Goal: Find specific page/section: Find specific page/section

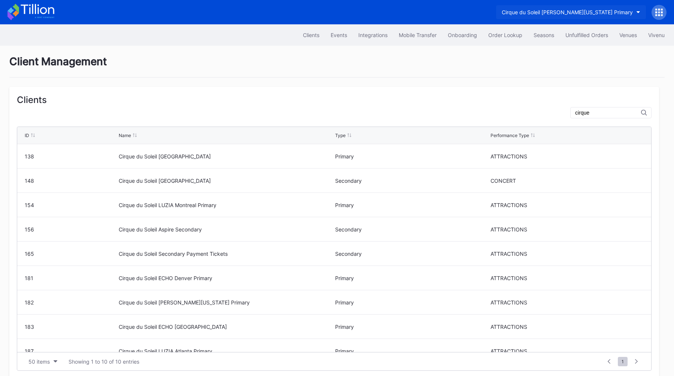
click at [629, 11] on div "Cirque du Soleil [PERSON_NAME][US_STATE] Primary" at bounding box center [567, 12] width 131 height 6
type input "denv"
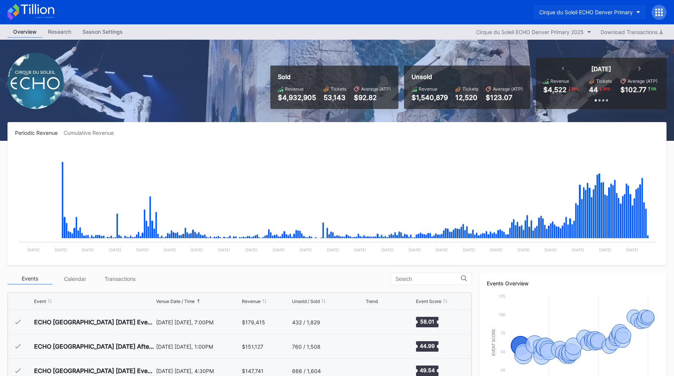
click at [610, 13] on div "Cirque du Soleil ECHO Denver Primary" at bounding box center [586, 12] width 94 height 6
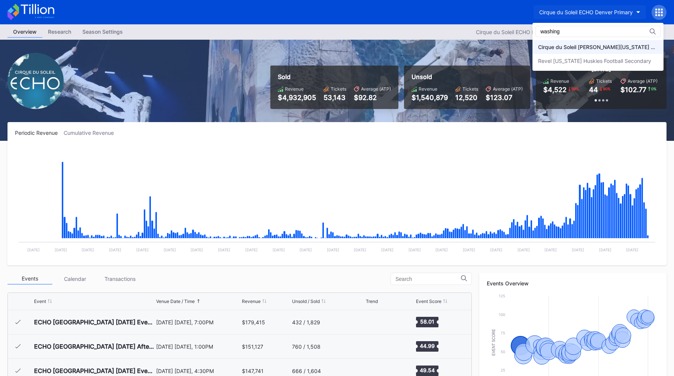
type input "washing"
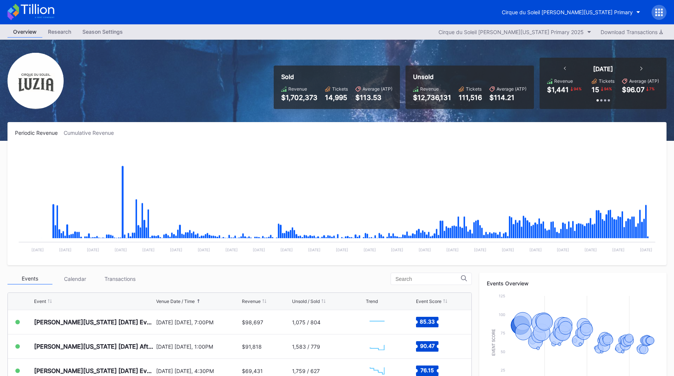
click at [661, 7] on div at bounding box center [659, 12] width 15 height 15
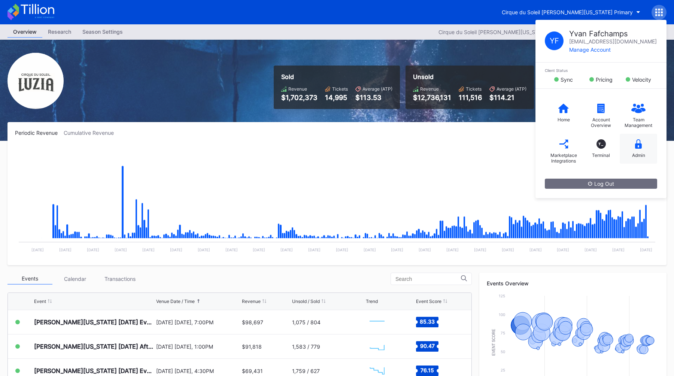
click at [640, 156] on div "Admin" at bounding box center [638, 155] width 13 height 6
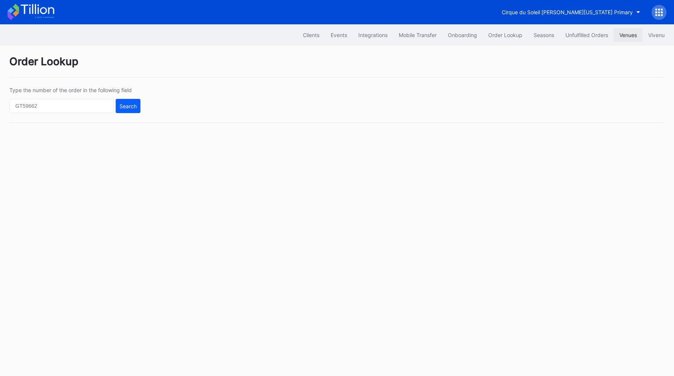
click at [626, 36] on div "Venues" at bounding box center [628, 35] width 18 height 6
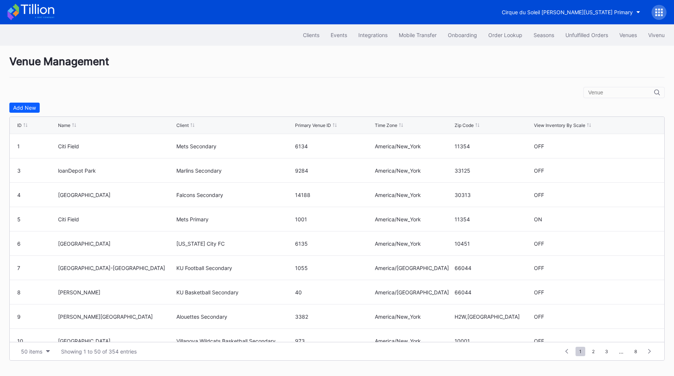
click at [605, 92] on input "text" at bounding box center [621, 92] width 66 height 6
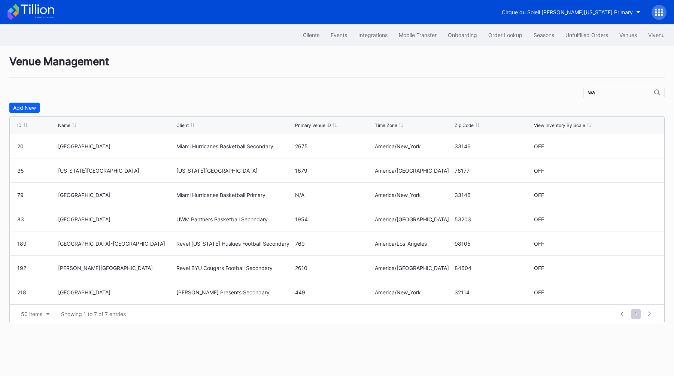
type input "w"
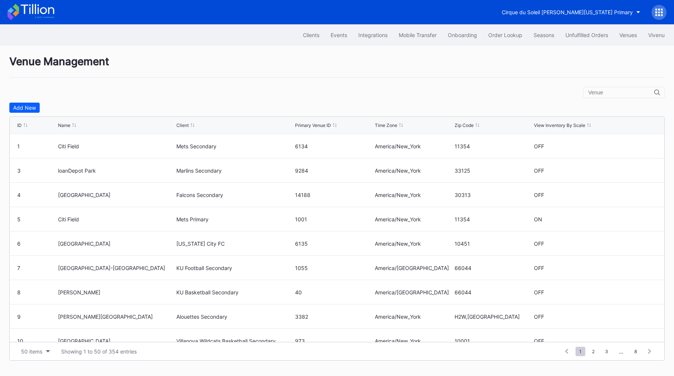
click at [182, 125] on div "Client" at bounding box center [182, 125] width 12 height 6
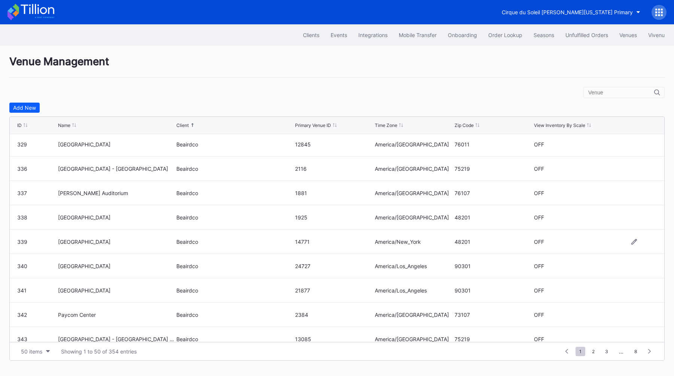
scroll to position [1009, 0]
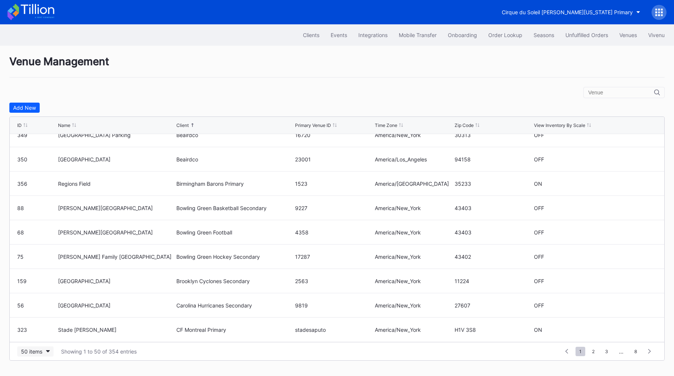
click at [37, 353] on div "50 items" at bounding box center [31, 351] width 21 height 6
click at [36, 336] on div "200 items" at bounding box center [35, 332] width 36 height 14
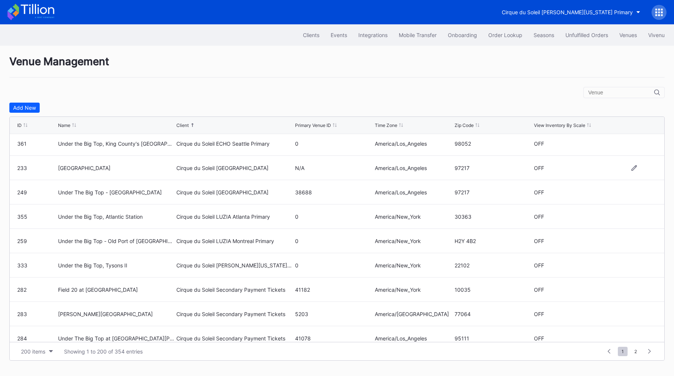
scroll to position [1659, 0]
click at [658, 11] on icon at bounding box center [658, 12] width 7 height 7
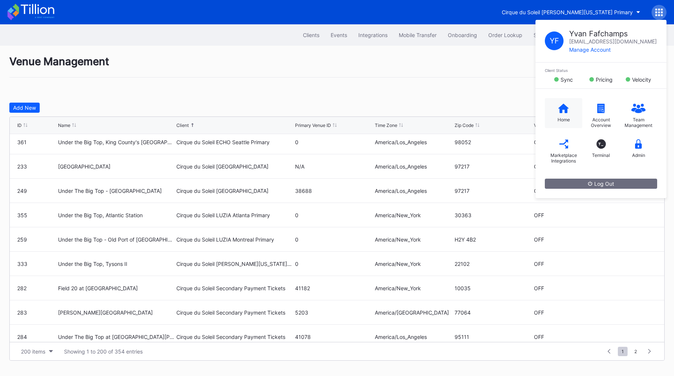
click at [562, 108] on icon at bounding box center [563, 107] width 10 height 9
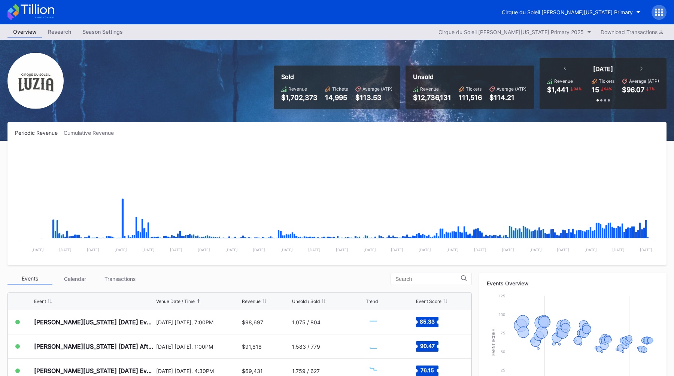
scroll to position [16, 0]
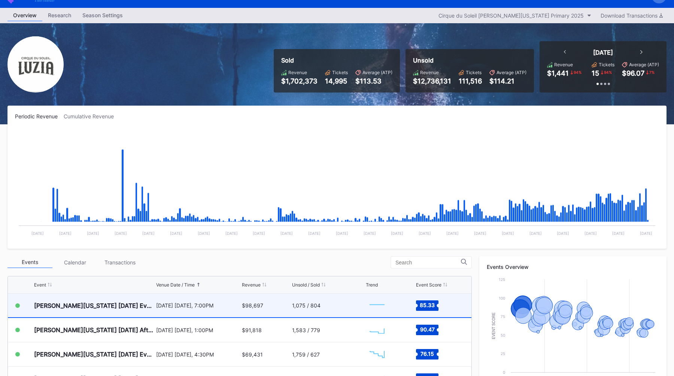
click at [186, 310] on div "[DATE] [DATE], 7:00PM" at bounding box center [198, 306] width 84 height 24
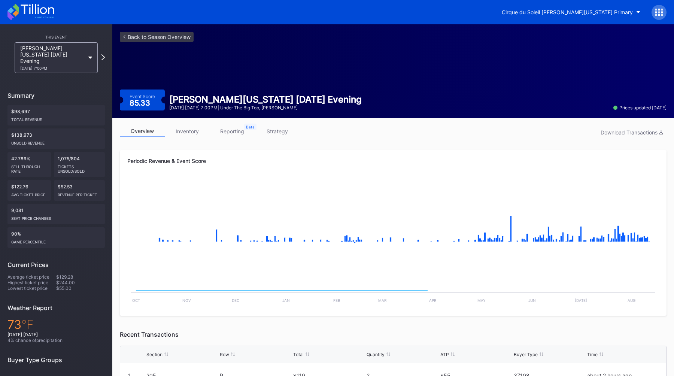
click at [284, 129] on link "strategy" at bounding box center [277, 131] width 45 height 12
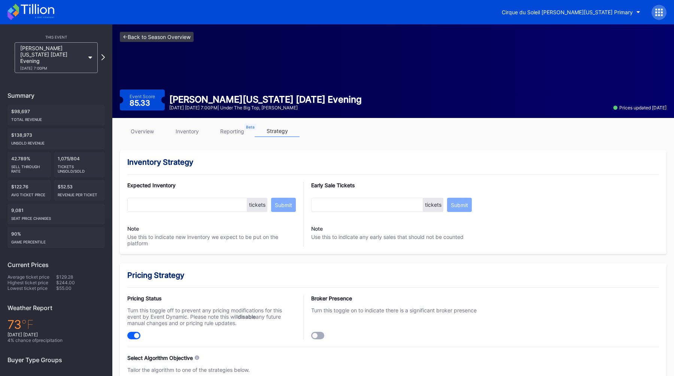
click at [147, 39] on link "<- Back to Season Overview" at bounding box center [157, 37] width 74 height 10
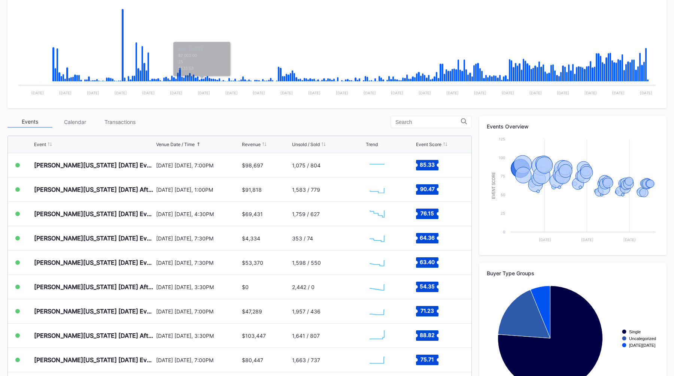
scroll to position [190, 0]
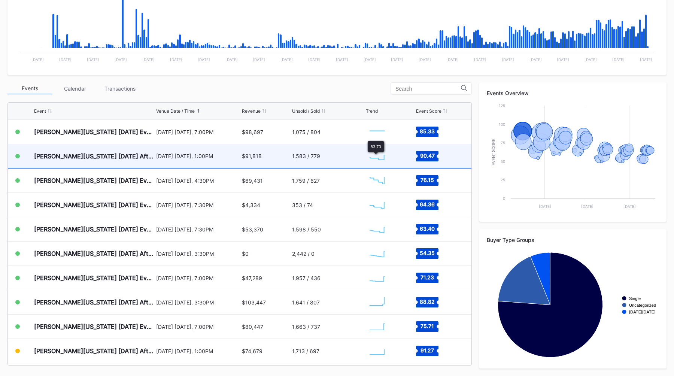
click at [357, 156] on div "1,583 / 779" at bounding box center [328, 156] width 72 height 24
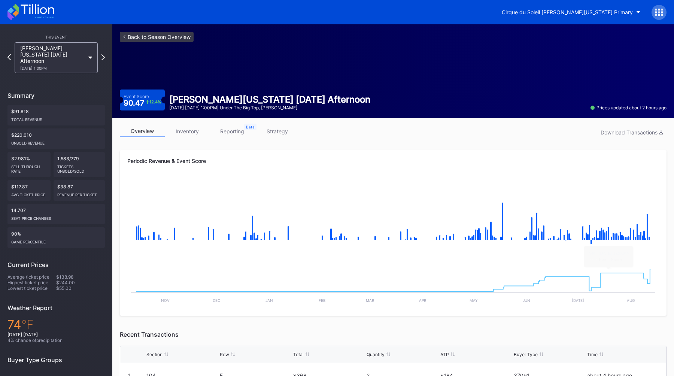
click at [149, 37] on link "<- Back to Season Overview" at bounding box center [157, 37] width 74 height 10
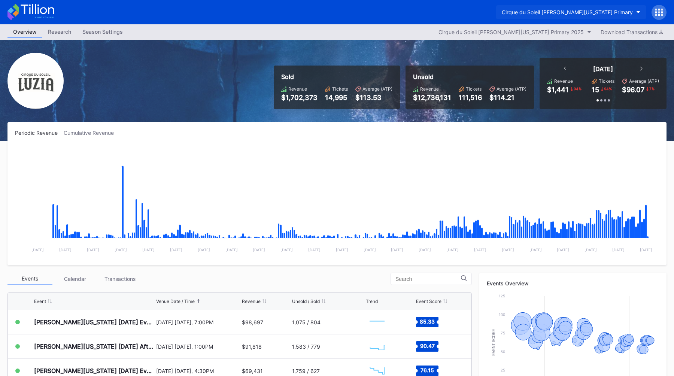
click at [560, 13] on div "Cirque du Soleil [PERSON_NAME][US_STATE] Primary" at bounding box center [567, 12] width 131 height 6
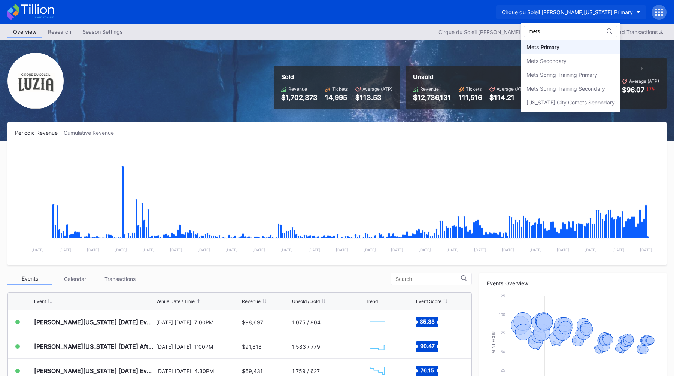
type input "mets"
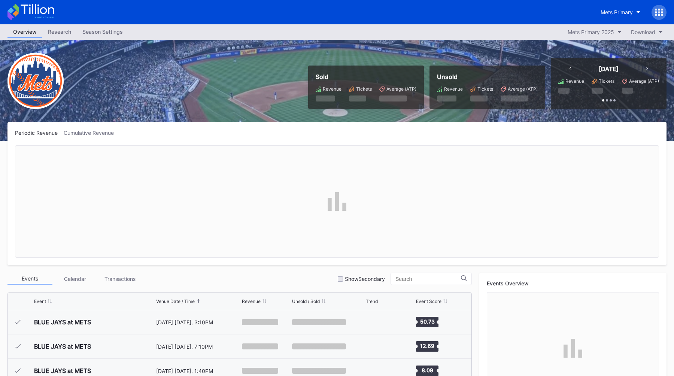
scroll to position [1436, 0]
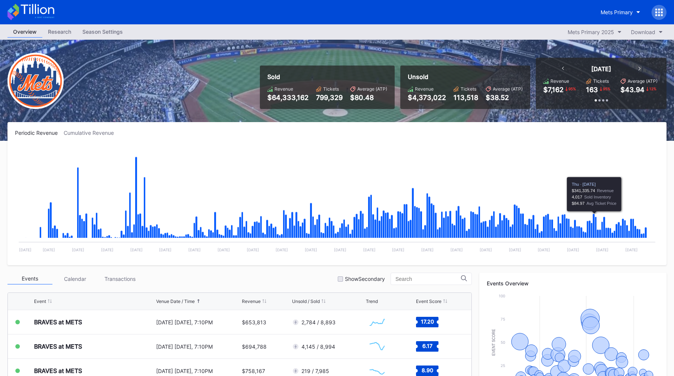
click at [219, 105] on div "Sold Revenue $64,333,162 Tickets 799,329 Average (ATP) $80.48 Unsold Revenue $4…" at bounding box center [337, 90] width 674 height 101
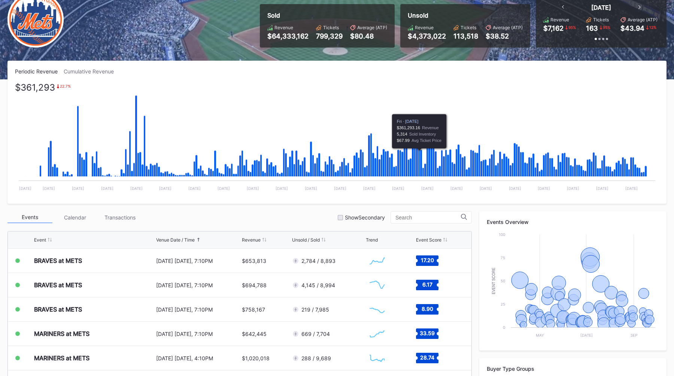
scroll to position [0, 0]
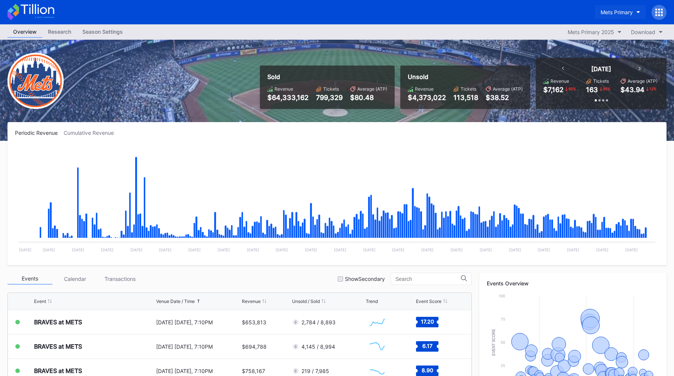
click at [601, 6] on button "Mets Primary" at bounding box center [620, 12] width 51 height 14
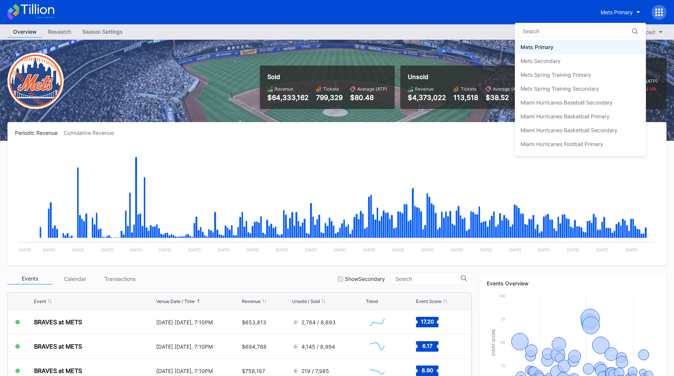
type input "k"
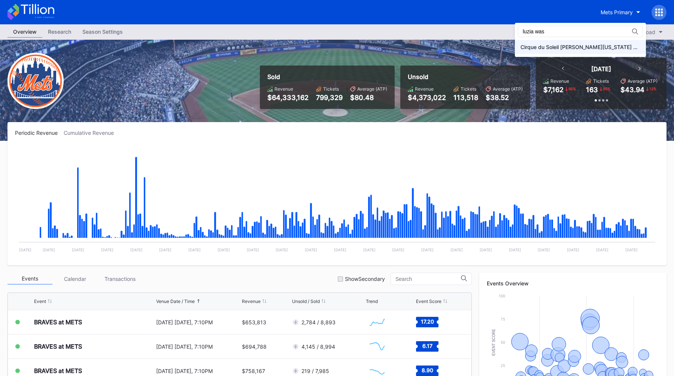
type input "luzia was"
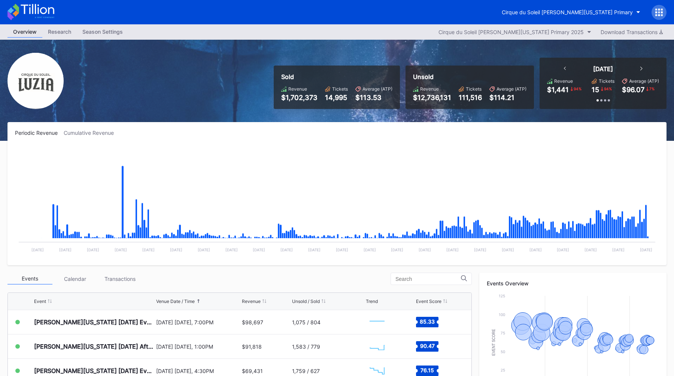
click at [110, 30] on div "Season Settings" at bounding box center [103, 31] width 52 height 11
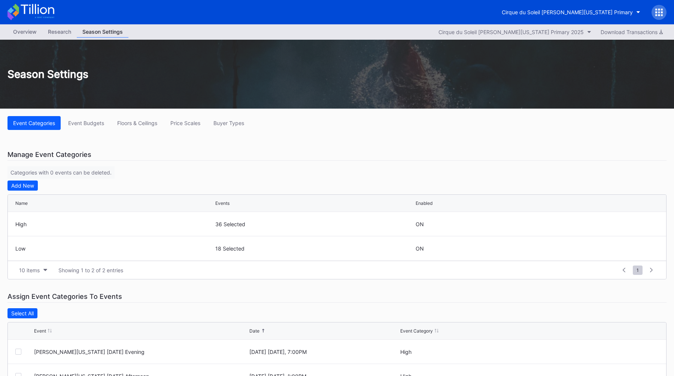
click at [29, 30] on div "Overview" at bounding box center [24, 31] width 35 height 11
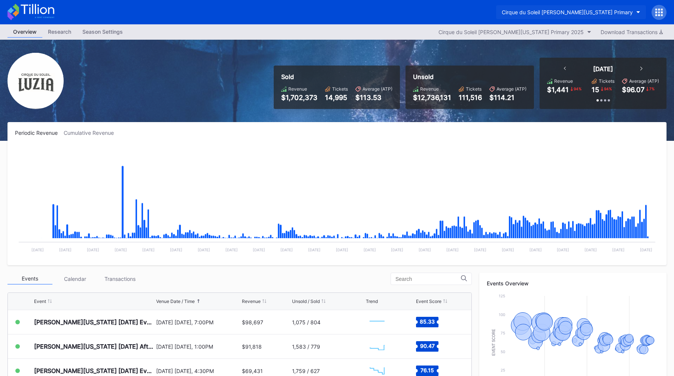
click at [558, 10] on div "Cirque du Soleil [PERSON_NAME][US_STATE] Primary" at bounding box center [567, 12] width 131 height 6
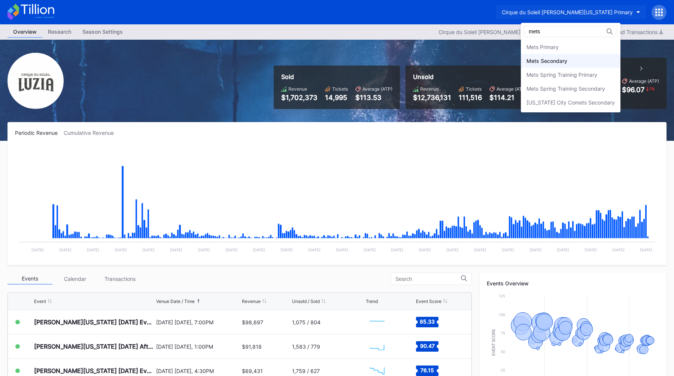
type input "mets"
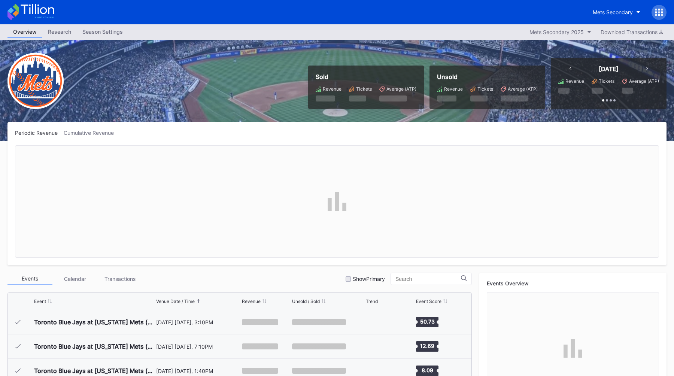
scroll to position [1436, 0]
